Goal: Task Accomplishment & Management: Complete application form

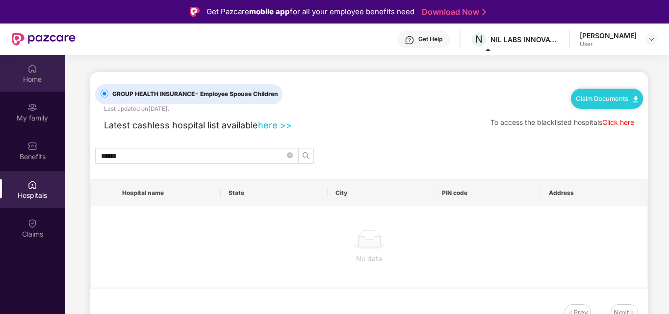
click at [33, 83] on div "Home" at bounding box center [32, 80] width 65 height 10
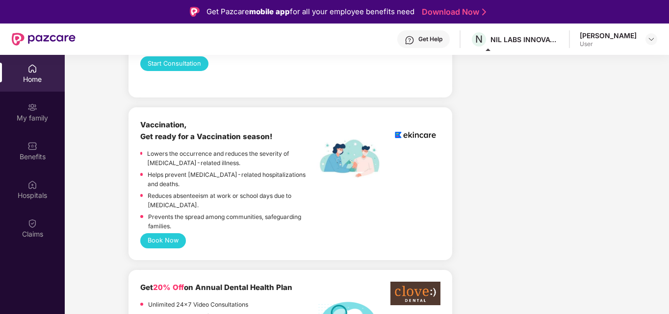
scroll to position [631, 0]
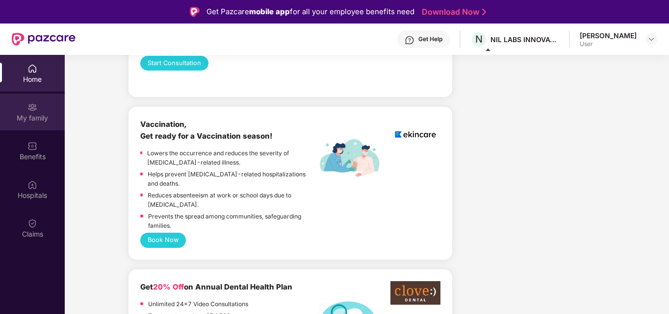
click at [46, 116] on div "My family" at bounding box center [32, 118] width 65 height 10
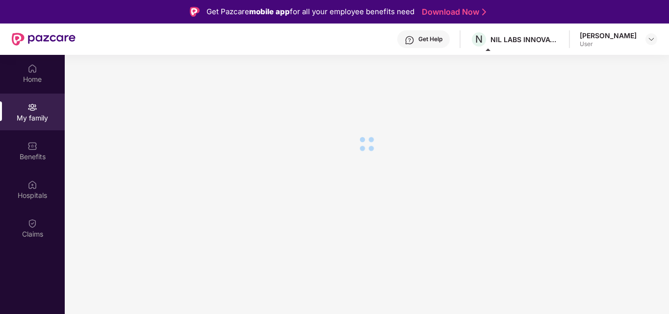
scroll to position [0, 0]
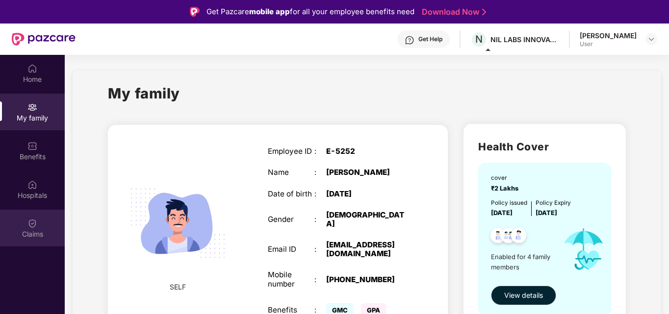
click at [34, 224] on img at bounding box center [32, 224] width 10 height 10
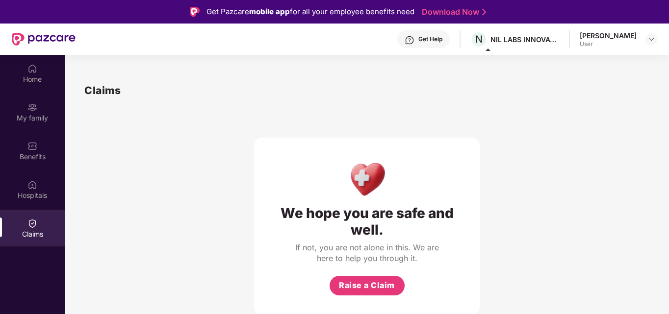
scroll to position [55, 0]
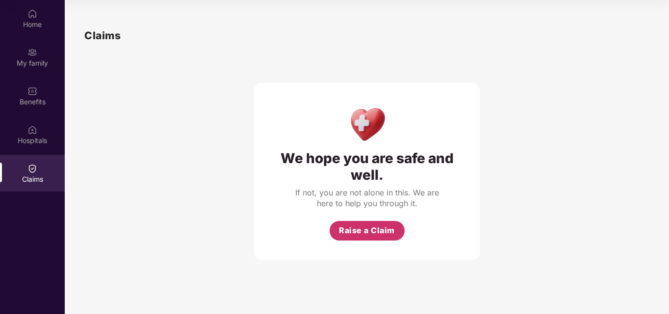
click at [377, 230] on span "Raise a Claim" at bounding box center [367, 231] width 56 height 12
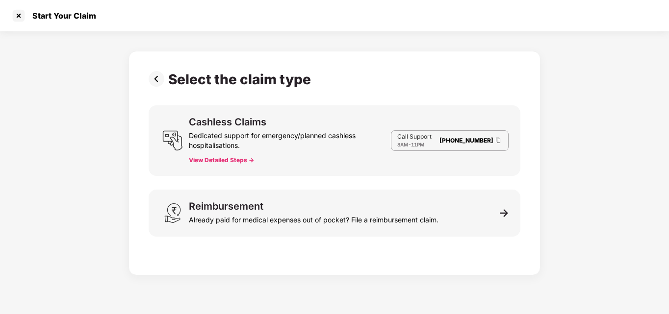
scroll to position [24, 0]
click at [226, 164] on button "View Detailed Steps ->" at bounding box center [221, 160] width 65 height 8
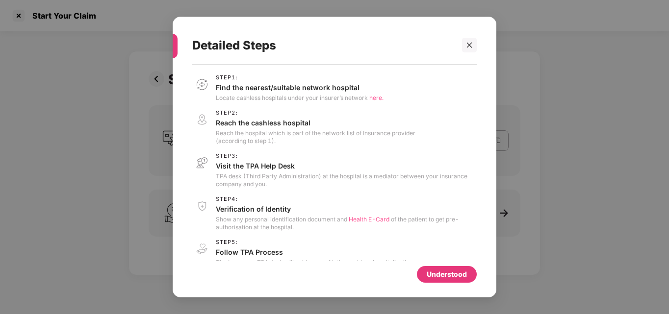
scroll to position [17, 0]
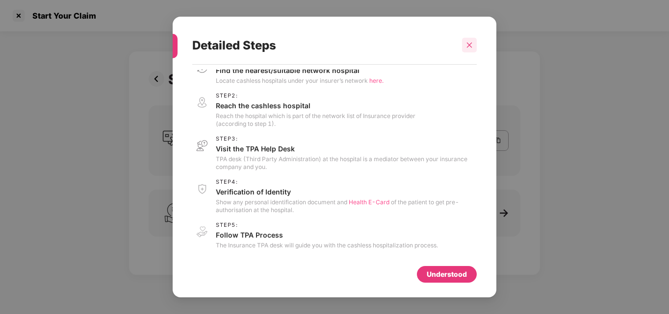
click at [469, 46] on icon "close" at bounding box center [469, 45] width 7 height 7
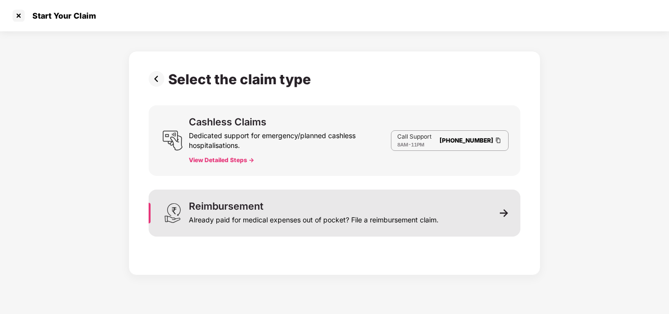
click at [382, 212] on div "Already paid for medical expenses out of pocket? File a reimbursement claim." at bounding box center [314, 218] width 250 height 14
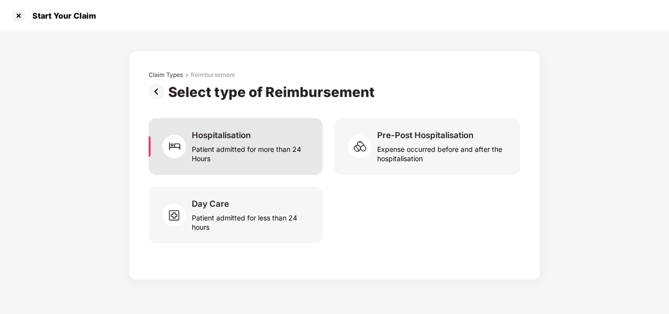
click at [255, 158] on div "Patient admitted for more than 24 Hours" at bounding box center [251, 152] width 119 height 23
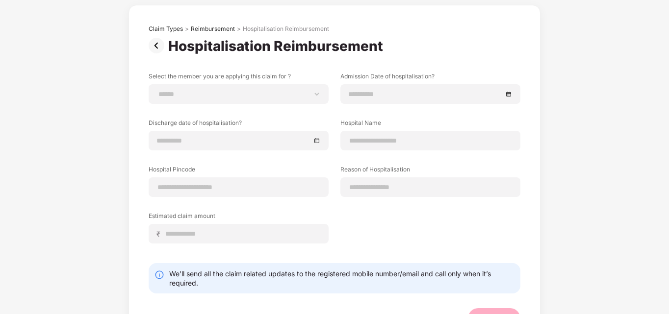
scroll to position [47, 0]
click at [316, 96] on select "**********" at bounding box center [238, 94] width 163 height 8
select select "**********"
click at [157, 90] on select "**********" at bounding box center [238, 94] width 163 height 8
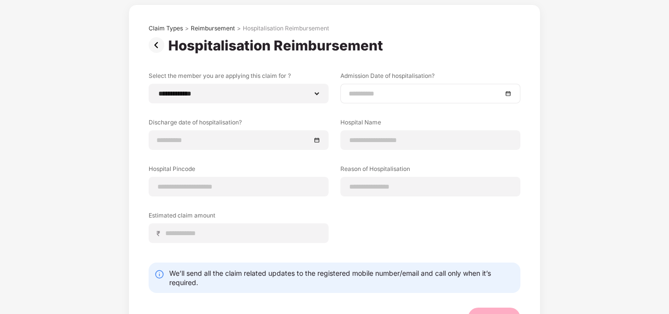
click at [513, 93] on div at bounding box center [430, 94] width 180 height 20
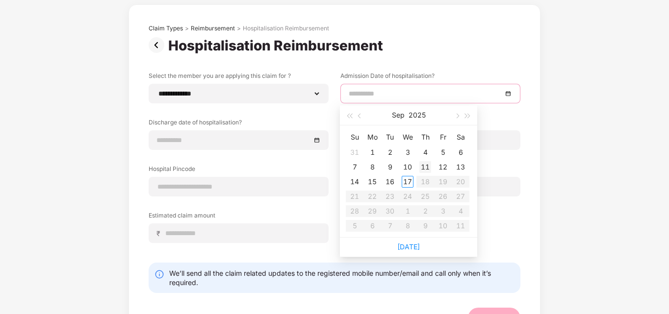
type input "**********"
click at [409, 181] on div "17" at bounding box center [408, 182] width 12 height 12
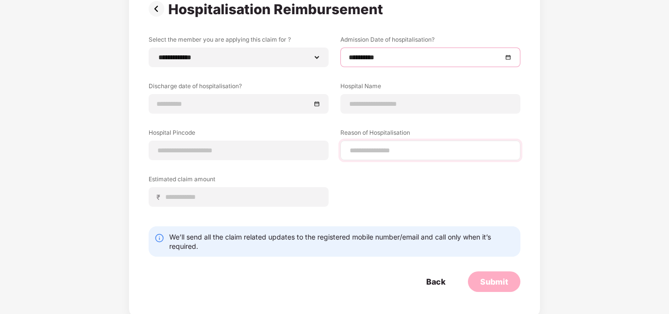
scroll to position [83, 0]
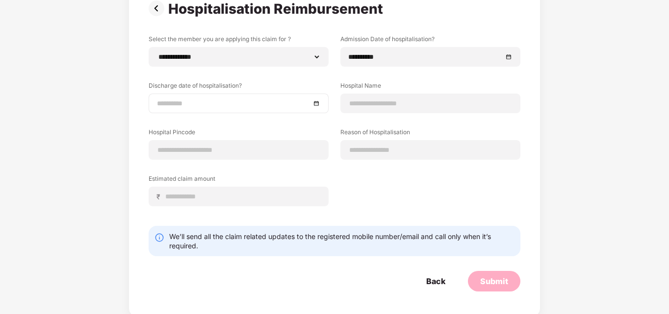
click at [319, 102] on div at bounding box center [238, 103] width 163 height 11
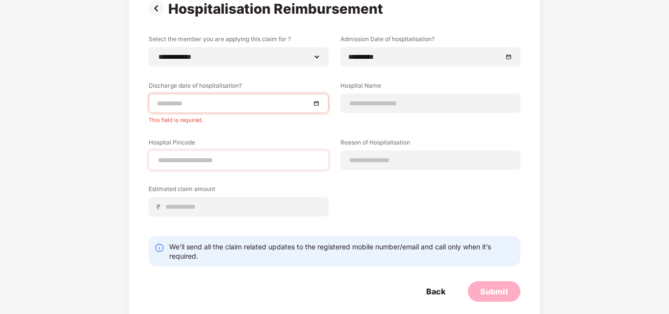
click at [318, 156] on div at bounding box center [239, 161] width 180 height 20
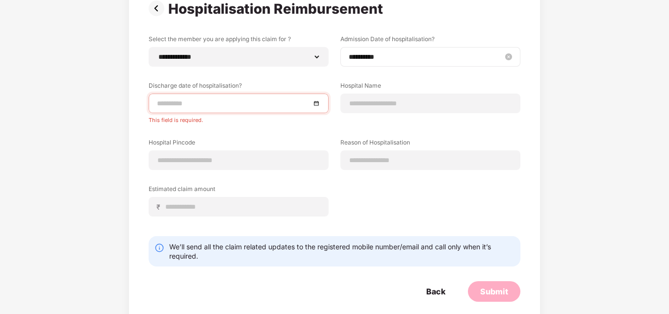
click at [405, 56] on input "**********" at bounding box center [425, 56] width 153 height 11
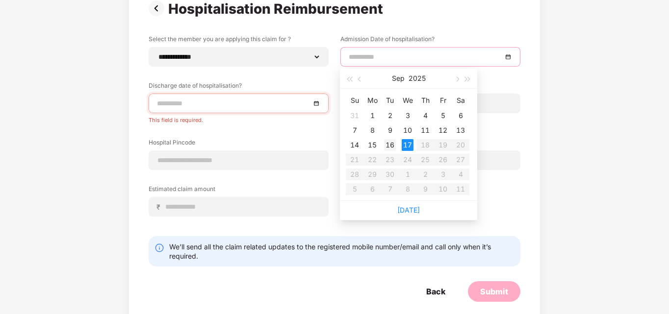
type input "**********"
click at [389, 142] on div "16" at bounding box center [390, 145] width 12 height 12
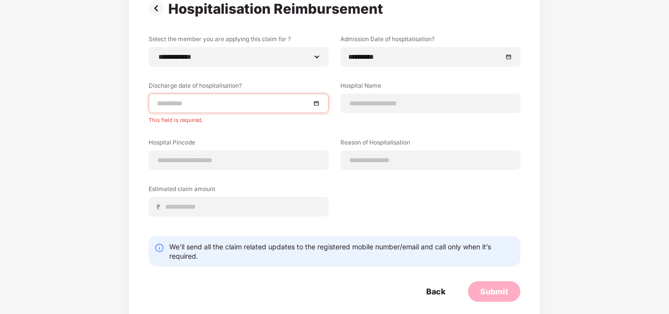
click at [293, 97] on div at bounding box center [239, 104] width 180 height 20
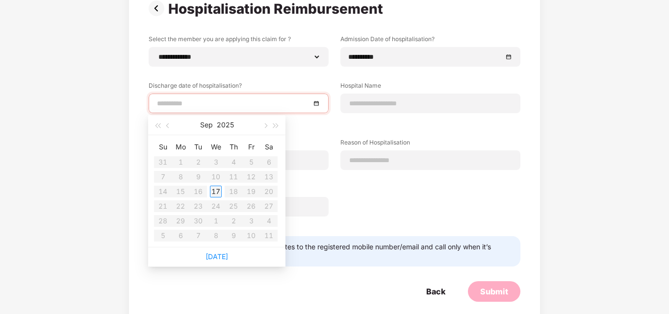
type input "**********"
click at [214, 195] on div "17" at bounding box center [216, 192] width 12 height 12
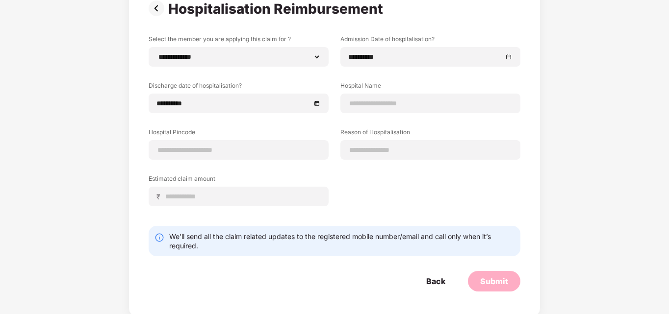
click at [397, 117] on div "**********" at bounding box center [335, 128] width 372 height 186
click at [386, 106] on input at bounding box center [430, 104] width 163 height 10
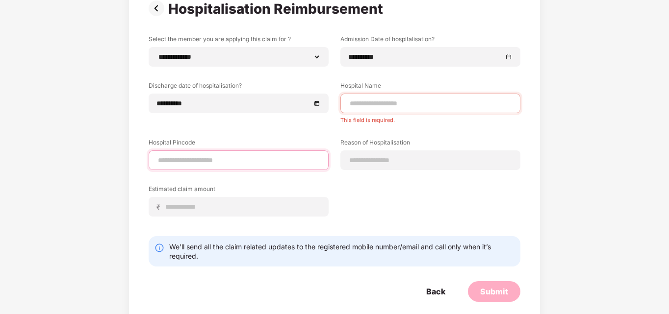
click at [278, 147] on div "Hospital Pincode" at bounding box center [239, 154] width 180 height 32
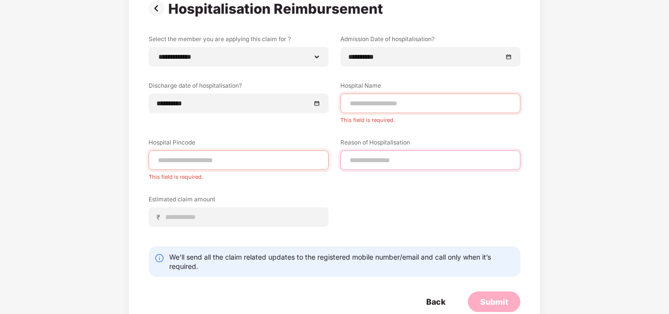
click at [391, 158] on input at bounding box center [430, 160] width 163 height 10
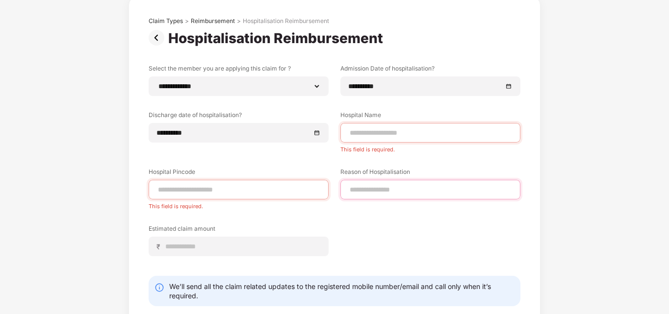
scroll to position [52, 0]
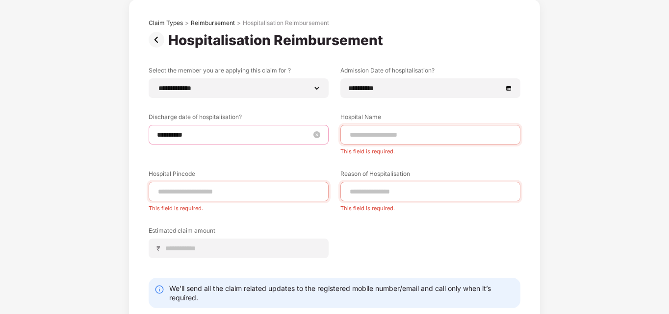
click at [288, 136] on input "**********" at bounding box center [233, 134] width 153 height 11
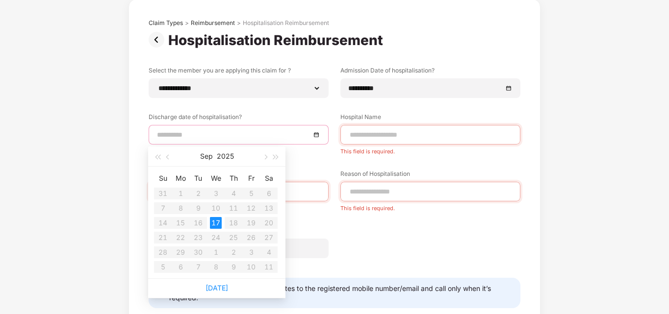
click at [217, 222] on div "17" at bounding box center [216, 223] width 12 height 12
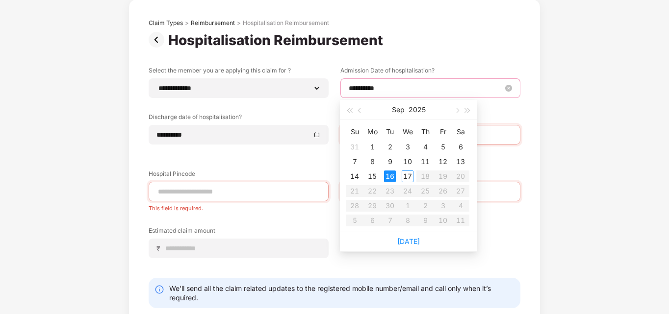
click at [378, 86] on input "**********" at bounding box center [425, 88] width 153 height 11
type input "**********"
click at [407, 176] on div "17" at bounding box center [408, 177] width 12 height 12
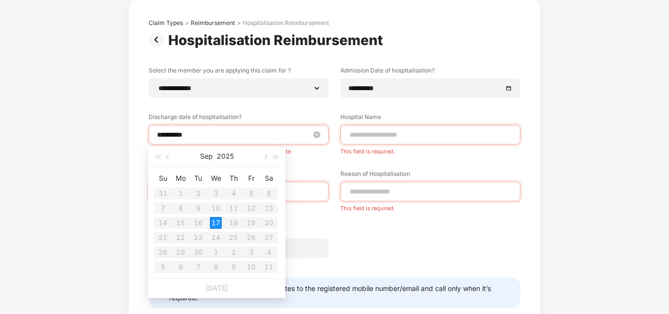
click at [282, 139] on input "**********" at bounding box center [233, 134] width 153 height 11
click at [217, 222] on table "Su Mo Tu We Th Fr Sa 31 1 2 3 4 5 6 7 8 9 10 11 12 13 14 15 16 17 18 19 20 21 2…" at bounding box center [216, 223] width 124 height 104
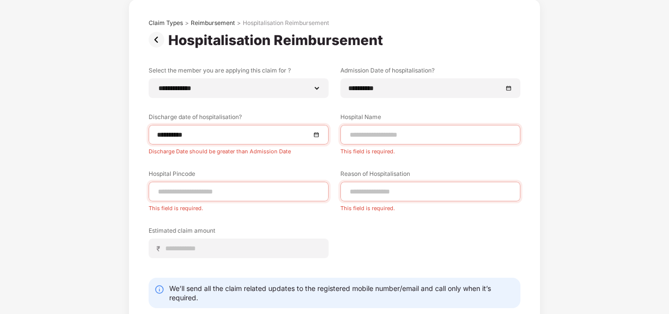
click at [339, 157] on div "**********" at bounding box center [335, 169] width 372 height 207
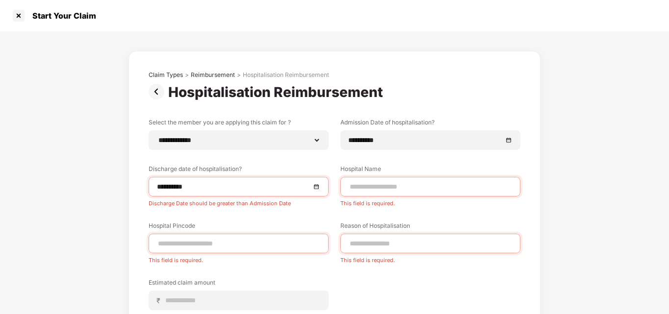
scroll to position [106, 0]
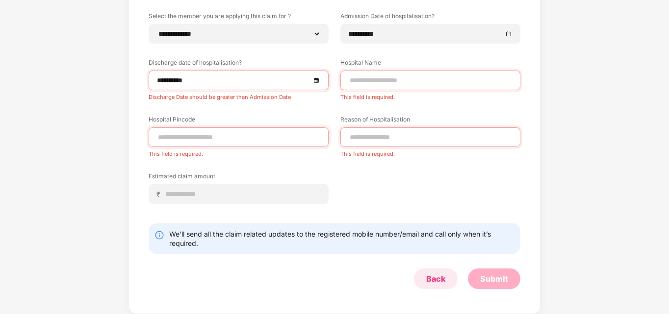
click at [431, 283] on div "Back" at bounding box center [435, 279] width 19 height 11
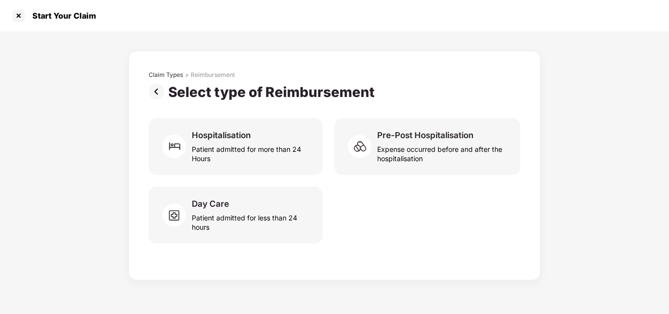
scroll to position [0, 0]
click at [18, 17] on div at bounding box center [19, 16] width 16 height 16
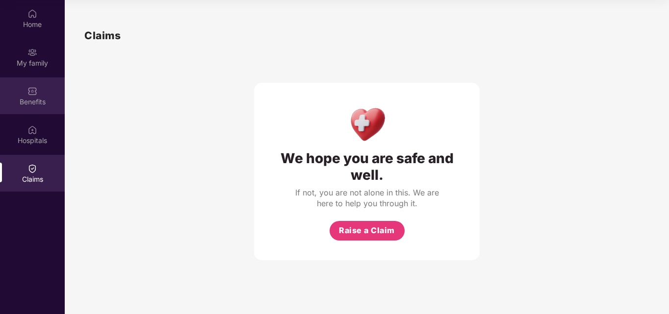
click at [31, 92] on img at bounding box center [32, 91] width 10 height 10
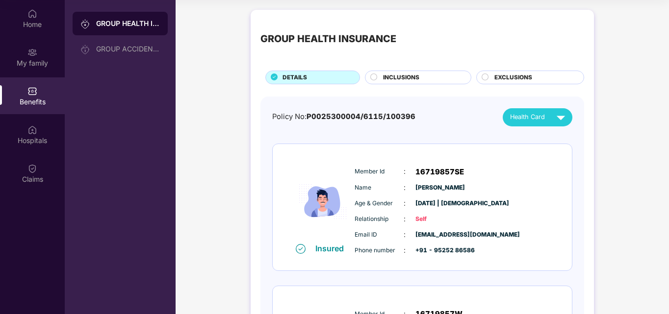
click at [423, 73] on div "INCLUSIONS" at bounding box center [418, 78] width 106 height 14
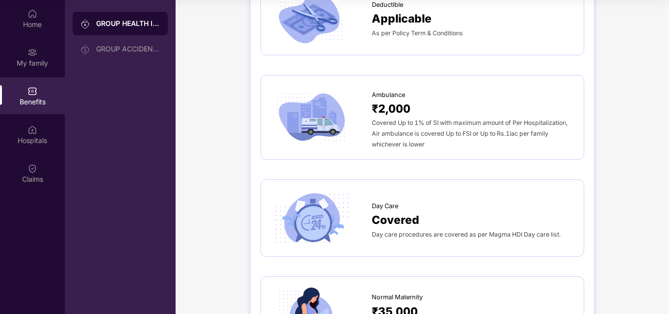
scroll to position [788, 0]
click at [412, 211] on span "Covered" at bounding box center [396, 220] width 48 height 18
click at [361, 189] on div at bounding box center [321, 217] width 101 height 56
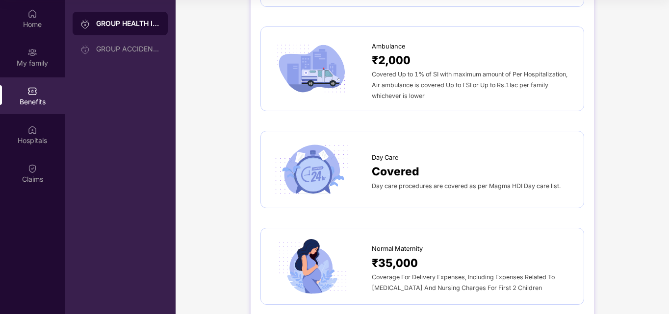
scroll to position [831, 0]
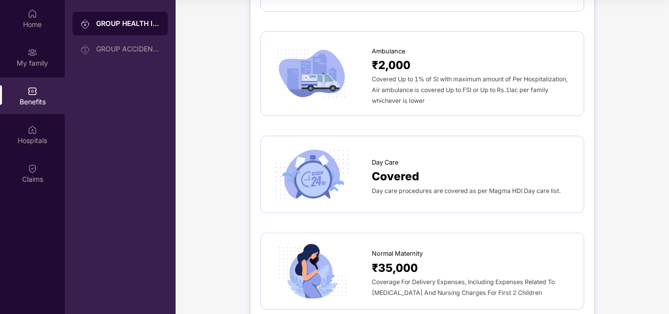
click at [404, 168] on span "Covered" at bounding box center [396, 177] width 48 height 18
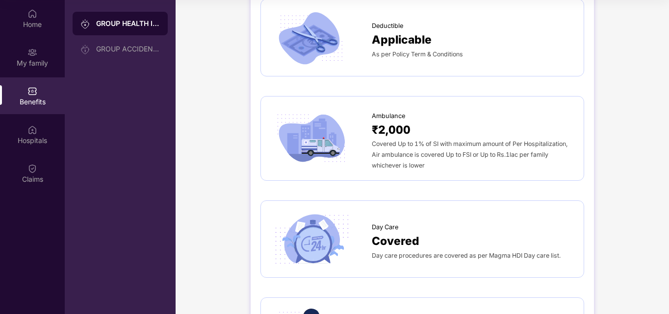
scroll to position [766, 0]
click at [393, 233] on span "Covered" at bounding box center [396, 242] width 48 height 18
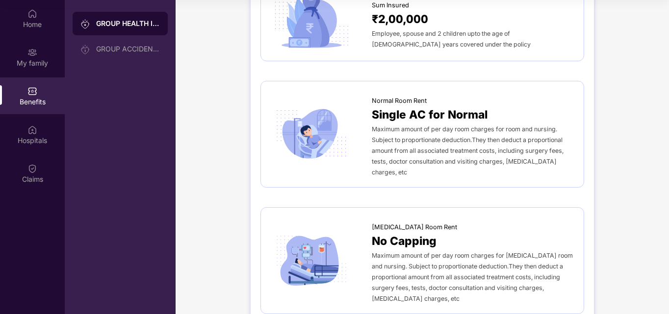
scroll to position [0, 0]
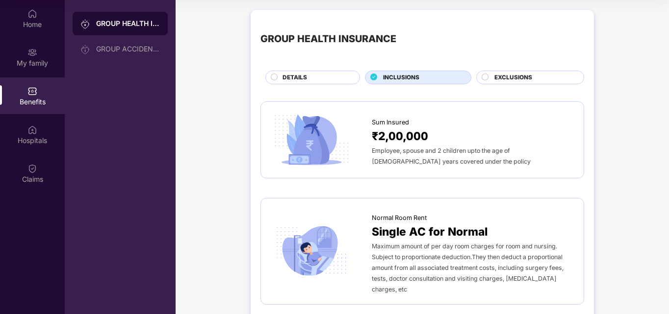
click at [515, 75] on span "EXCLUSIONS" at bounding box center [513, 77] width 38 height 9
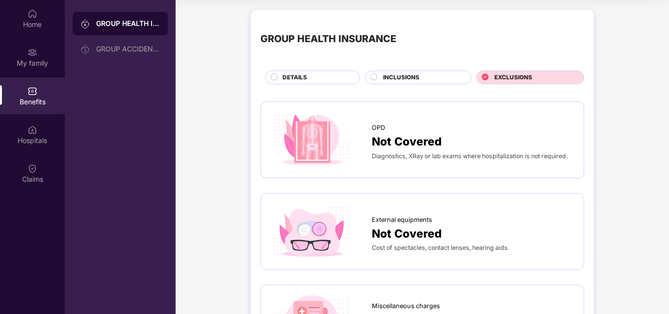
click at [395, 74] on span "INCLUSIONS" at bounding box center [401, 77] width 36 height 9
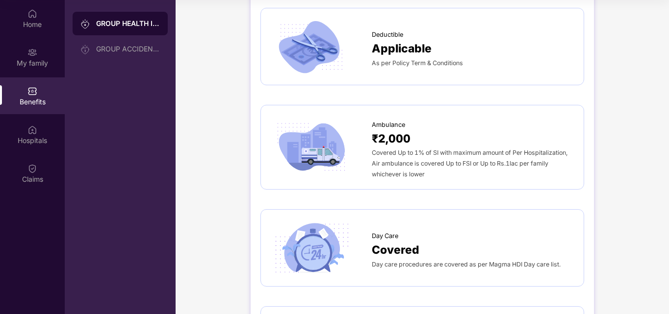
scroll to position [753, 0]
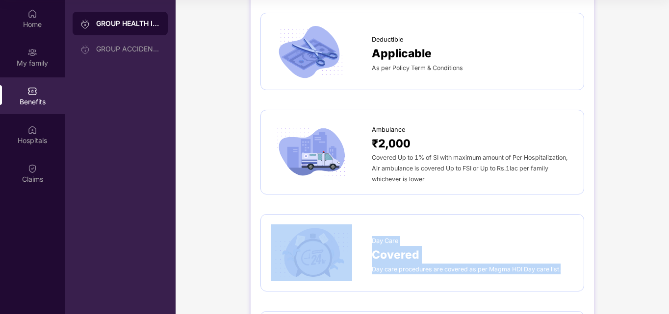
drag, startPoint x: 368, startPoint y: 247, endPoint x: 564, endPoint y: 251, distance: 196.2
click at [564, 251] on div "Day Care Covered Day care procedures are covered as per Magma HDI Day care list." at bounding box center [422, 253] width 303 height 56
copy div "Day Care Covered Day care procedures are covered as per Magma HDI Day care list."
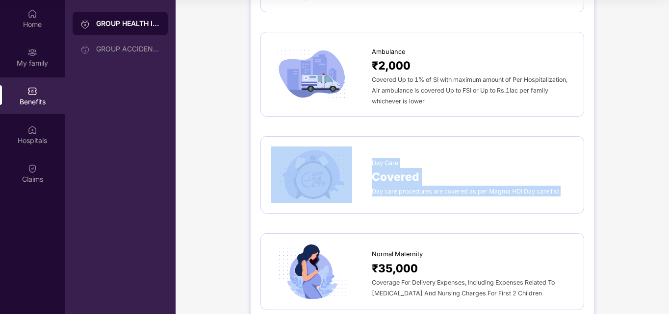
scroll to position [843, 0]
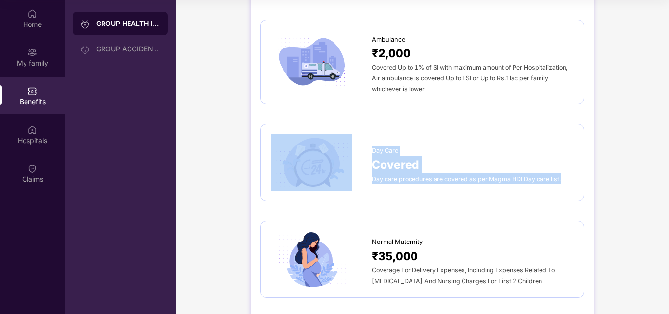
click at [445, 156] on div "Covered" at bounding box center [473, 165] width 202 height 18
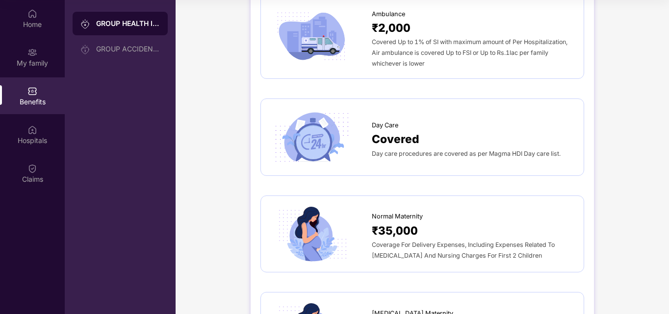
scroll to position [869, 0]
click at [392, 130] on span "Covered" at bounding box center [396, 139] width 48 height 18
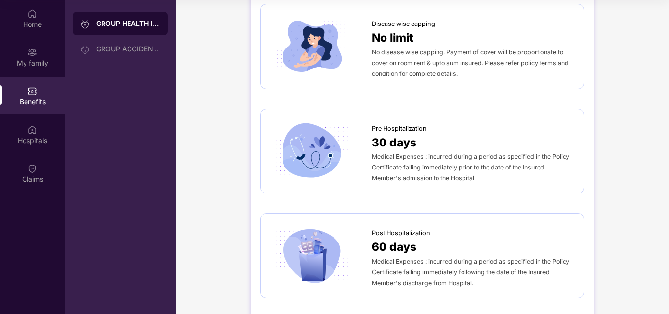
scroll to position [440, 0]
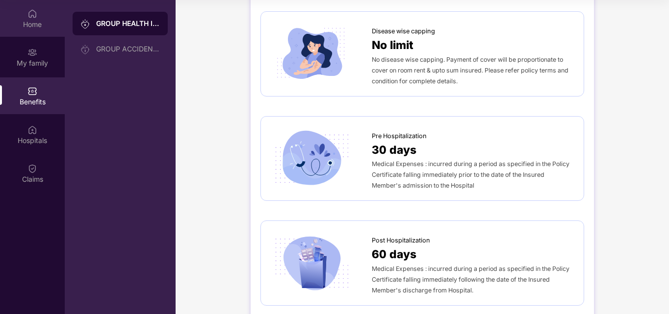
click at [37, 17] on img at bounding box center [32, 14] width 10 height 10
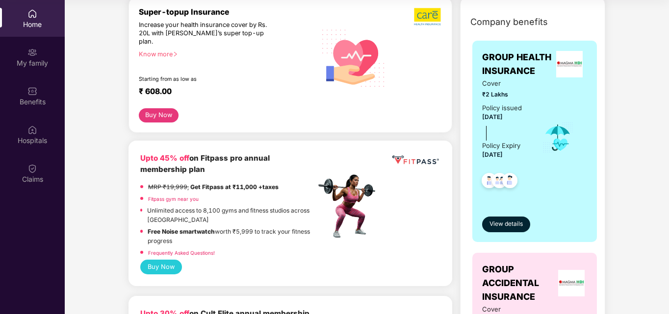
scroll to position [127, 0]
click at [504, 226] on span "View details" at bounding box center [505, 223] width 33 height 9
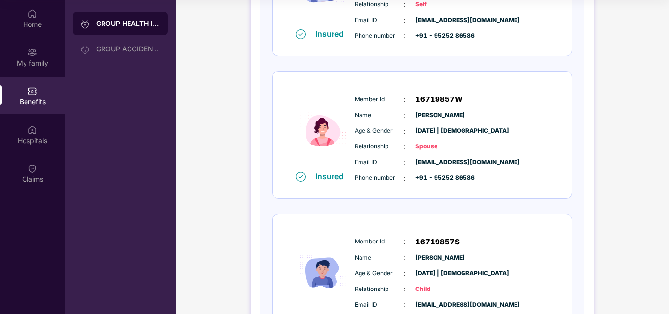
scroll to position [0, 0]
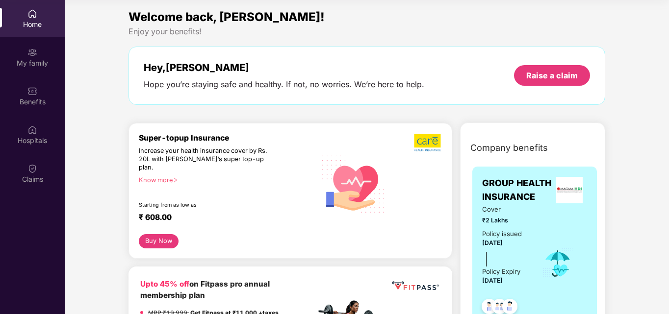
click at [502, 155] on div "Company benefits" at bounding box center [534, 148] width 140 height 26
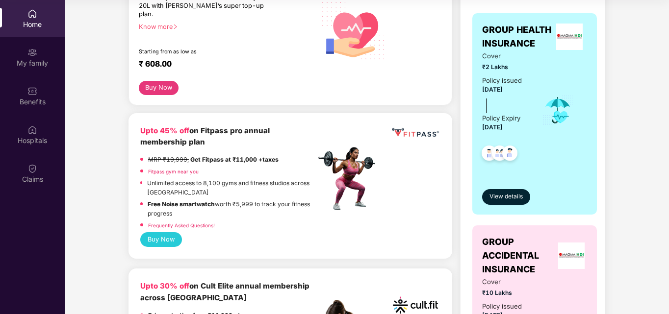
scroll to position [156, 0]
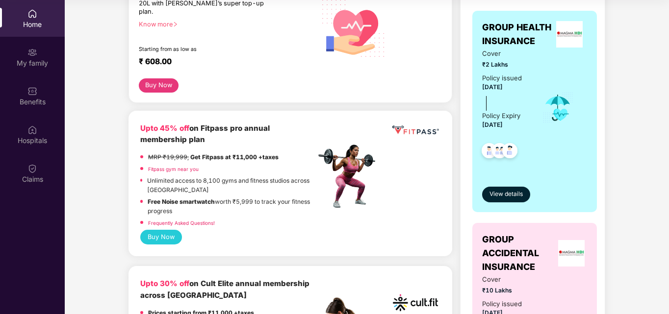
click at [530, 195] on div "View details" at bounding box center [534, 186] width 105 height 33
click at [511, 196] on span "View details" at bounding box center [505, 194] width 33 height 9
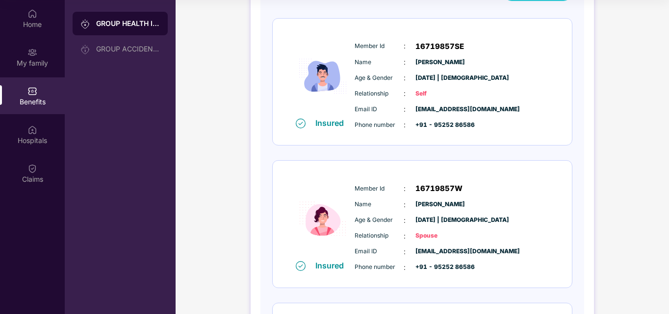
scroll to position [0, 0]
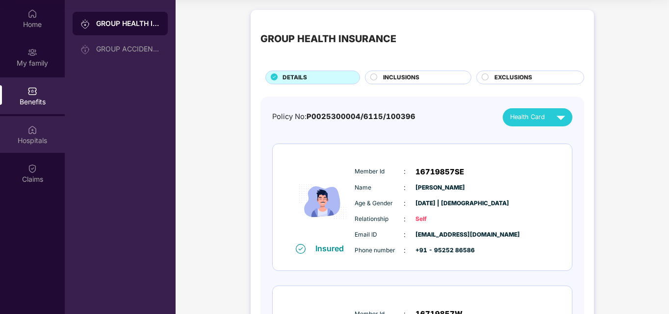
click at [31, 137] on div "Hospitals" at bounding box center [32, 141] width 65 height 10
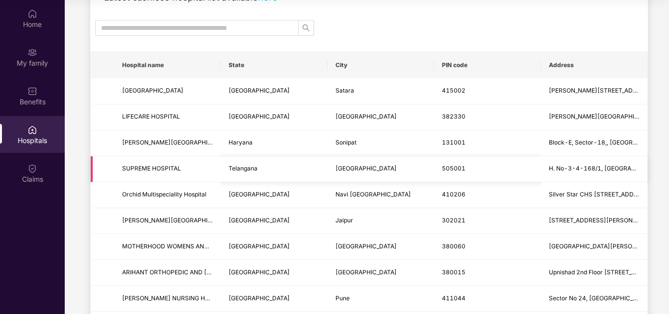
scroll to position [74, 0]
click at [110, 197] on td at bounding box center [103, 194] width 24 height 26
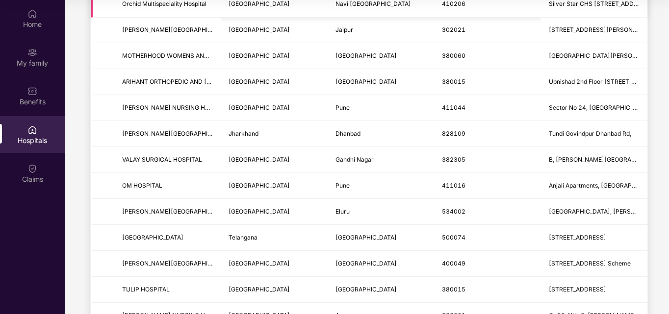
scroll to position [266, 0]
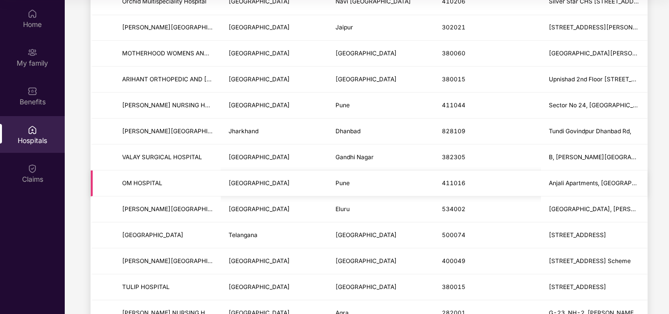
click at [105, 184] on td at bounding box center [103, 184] width 24 height 26
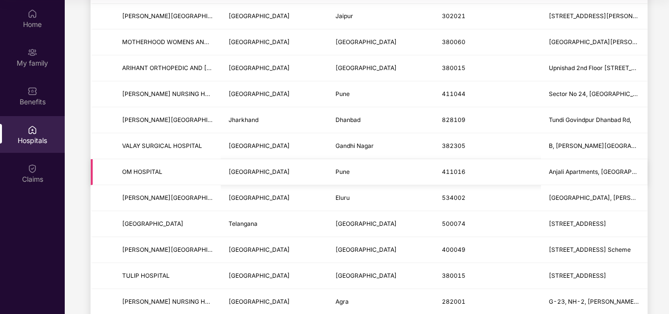
scroll to position [0, 0]
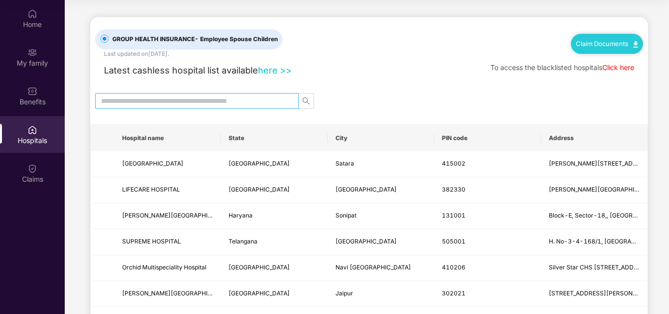
click at [152, 93] on span at bounding box center [197, 101] width 204 height 16
type input "*********"
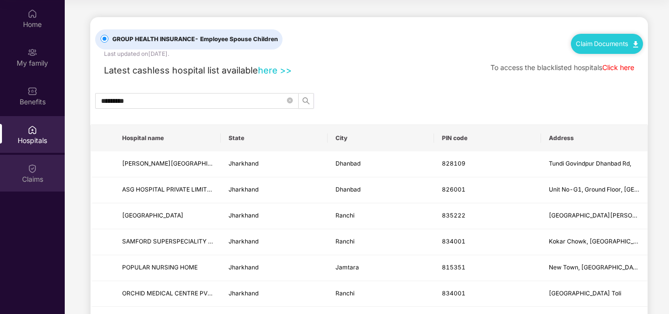
click at [28, 179] on div "Claims" at bounding box center [32, 180] width 65 height 10
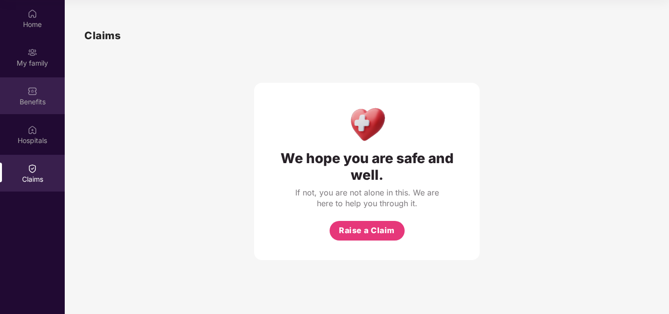
click at [26, 95] on div "Benefits" at bounding box center [32, 95] width 65 height 37
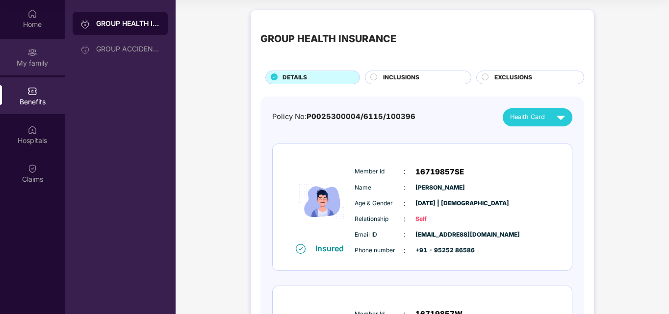
click at [29, 60] on div "My family" at bounding box center [32, 63] width 65 height 10
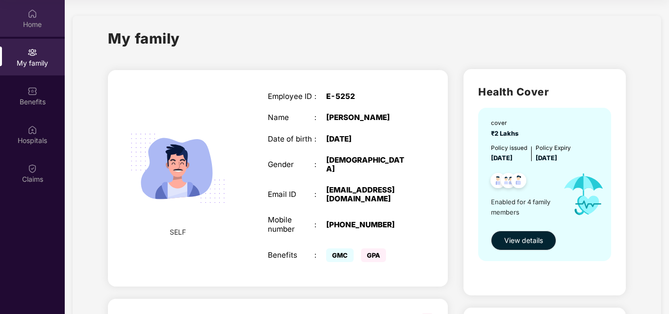
click at [29, 25] on div "Home" at bounding box center [32, 25] width 65 height 10
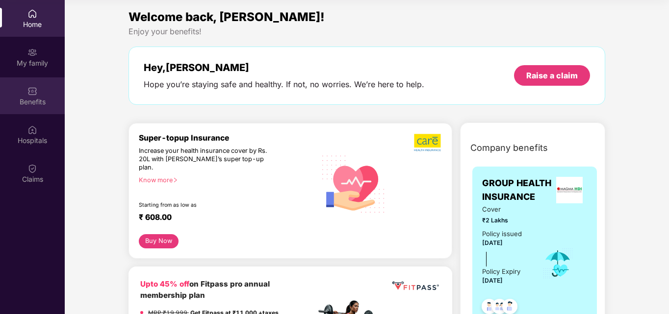
click at [29, 106] on div "Benefits" at bounding box center [32, 102] width 65 height 10
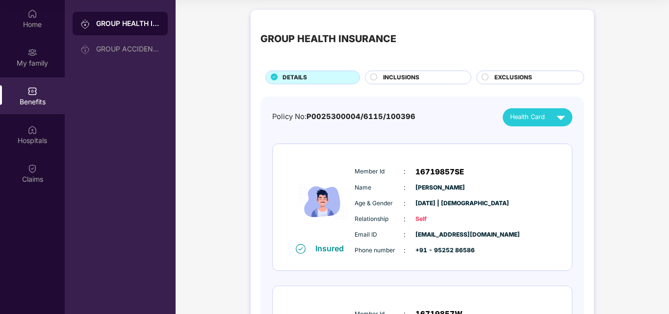
click at [408, 78] on span "INCLUSIONS" at bounding box center [401, 77] width 36 height 9
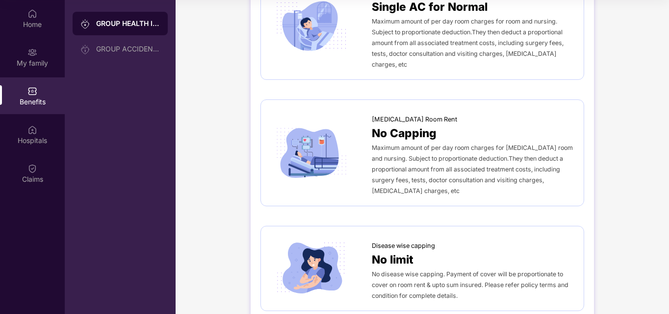
scroll to position [226, 0]
